Goal: Navigation & Orientation: Go to known website

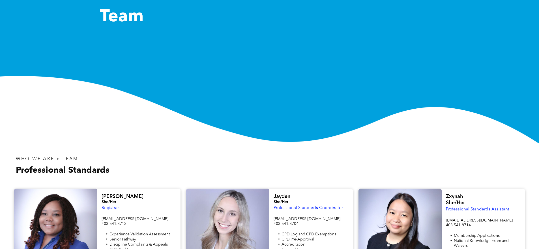
scroll to position [65, 0]
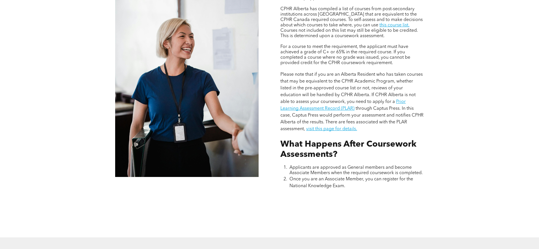
scroll to position [708, 0]
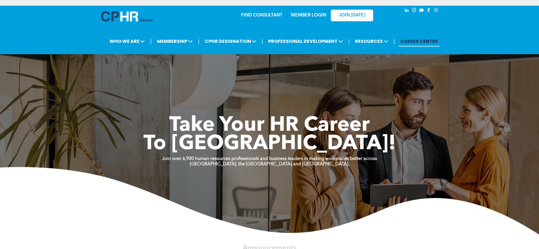
click at [318, 13] on link "MEMBER LOGIN" at bounding box center [308, 15] width 35 height 5
click at [310, 13] on link "MEMBER LOGIN" at bounding box center [308, 15] width 35 height 5
